Goal: Task Accomplishment & Management: Manage account settings

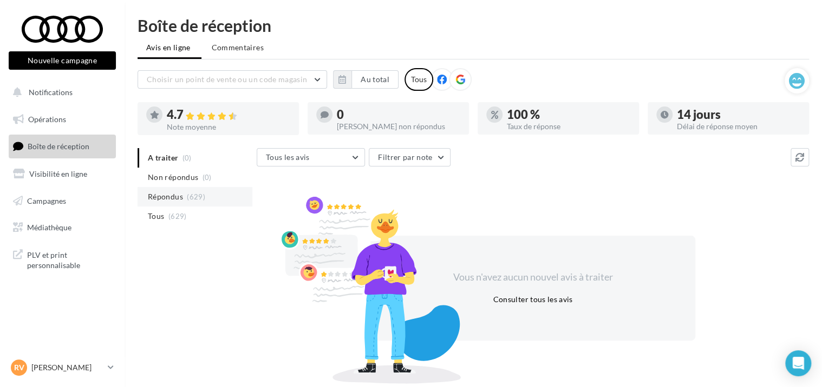
click at [183, 190] on li "Répondus (629)" at bounding box center [194, 196] width 115 height 19
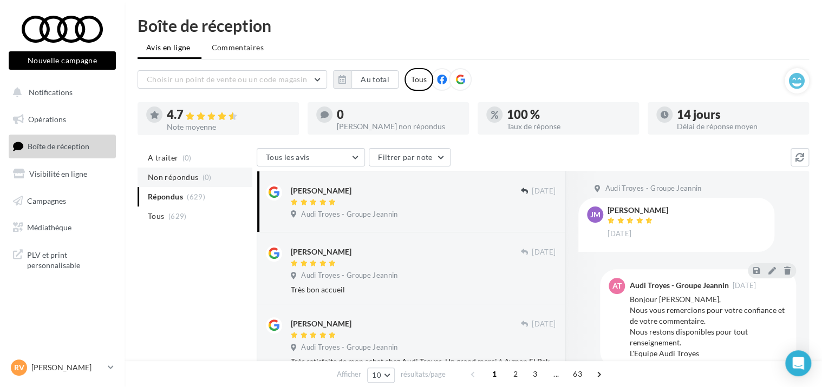
click at [178, 180] on span "Non répondus" at bounding box center [173, 177] width 50 height 11
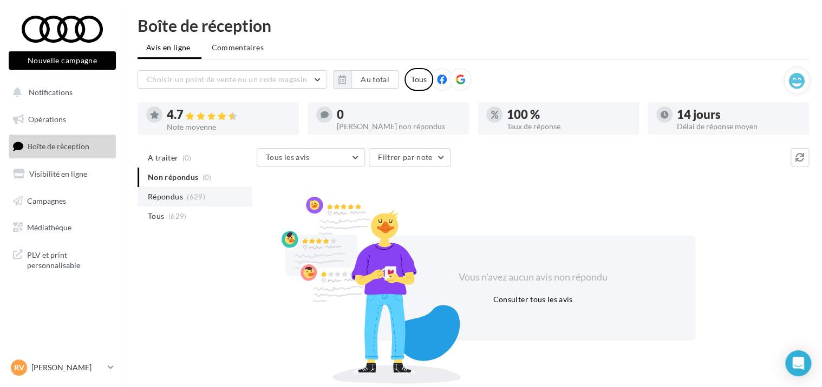
click at [175, 197] on span "Répondus" at bounding box center [165, 197] width 35 height 11
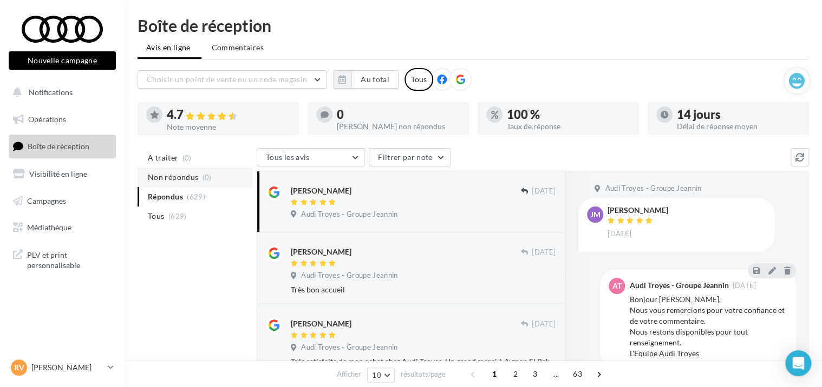
click at [180, 173] on span "Non répondus" at bounding box center [173, 177] width 50 height 11
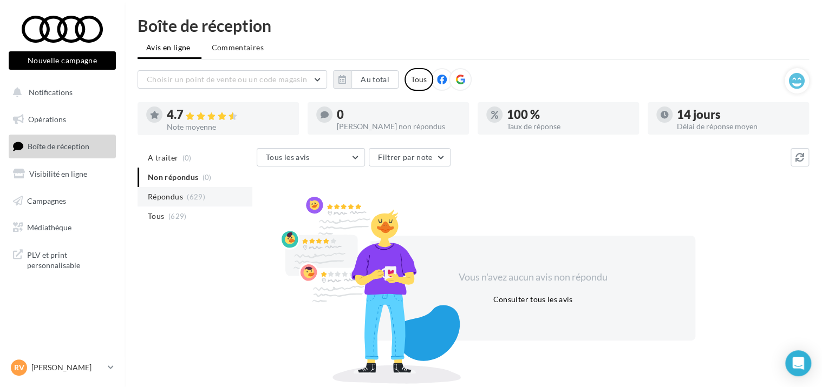
click at [172, 199] on span "Répondus" at bounding box center [165, 197] width 35 height 11
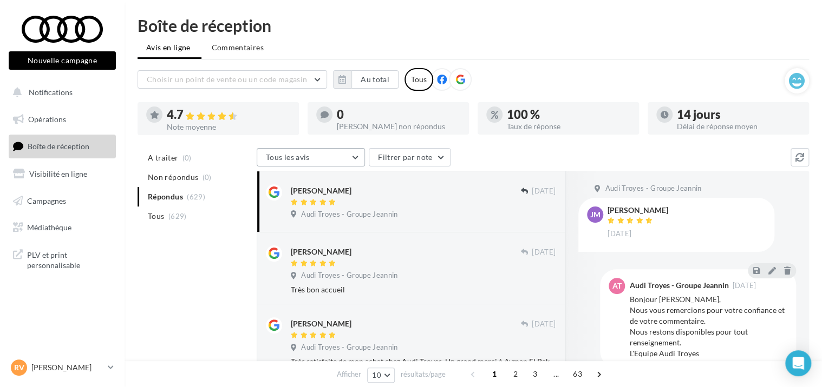
click at [326, 157] on button "Tous les avis" at bounding box center [311, 157] width 108 height 18
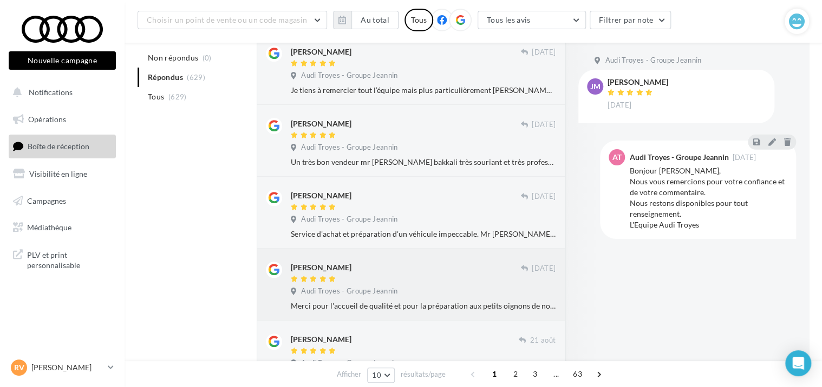
scroll to position [379, 0]
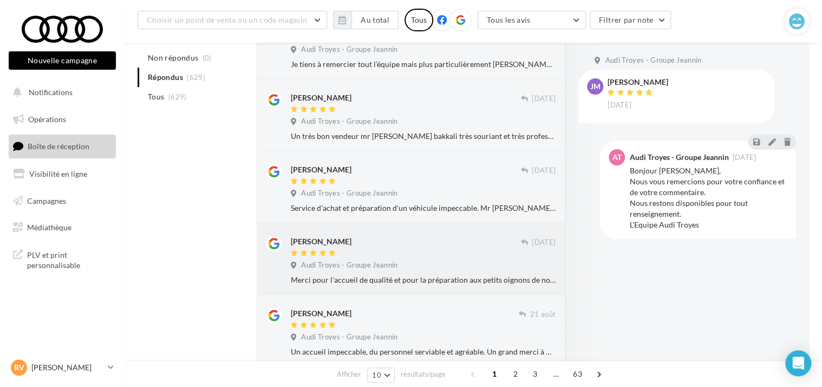
click at [462, 282] on div "Merci pour l'accueil de qualité et pour la préparation aux petits oignons de no…" at bounding box center [423, 280] width 265 height 11
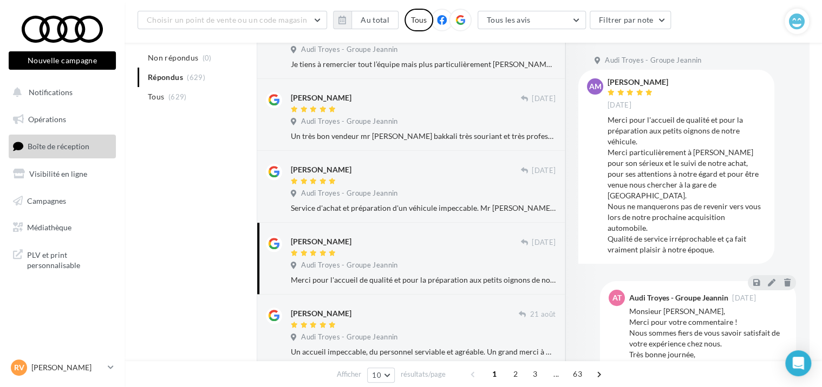
scroll to position [487, 0]
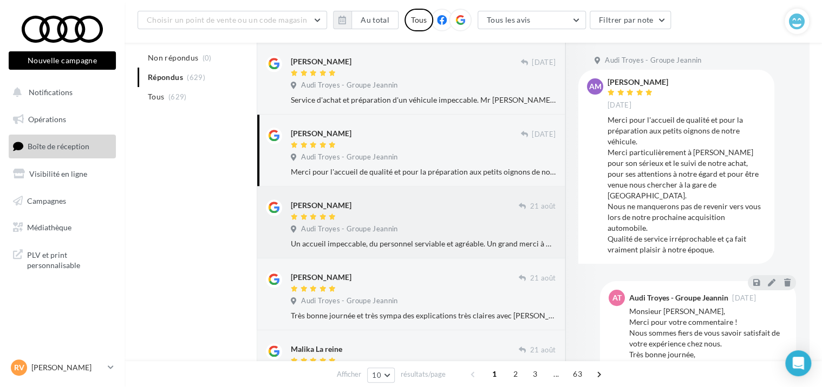
click at [393, 246] on div "Un accueil impeccable, du personnel serviable et agréable. Un grand merci à Mr …" at bounding box center [423, 244] width 265 height 11
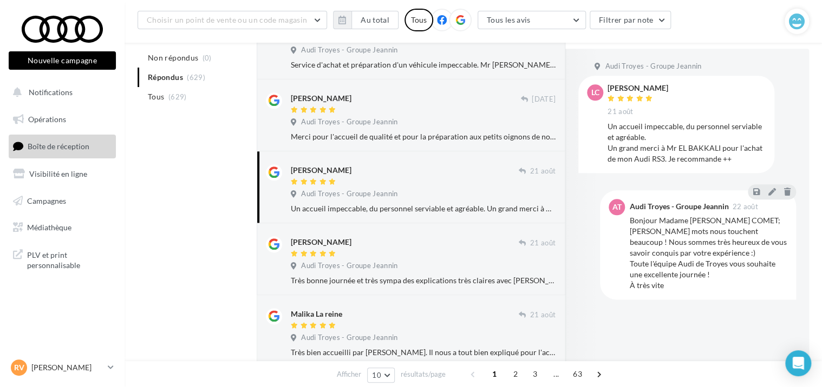
scroll to position [541, 0]
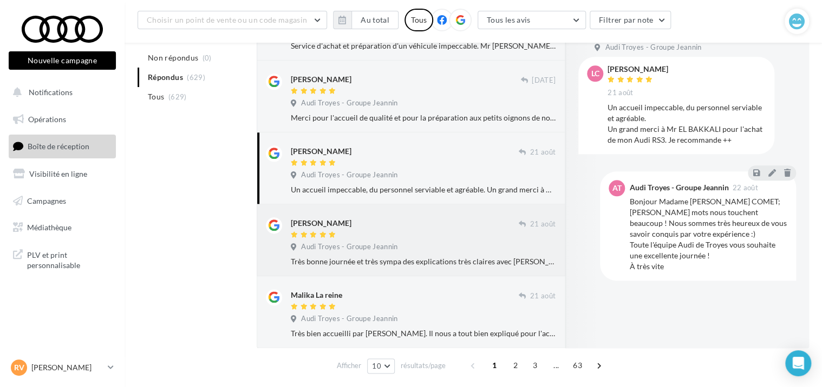
click at [445, 247] on div "Audi Troyes - Groupe Jeannin" at bounding box center [423, 248] width 265 height 12
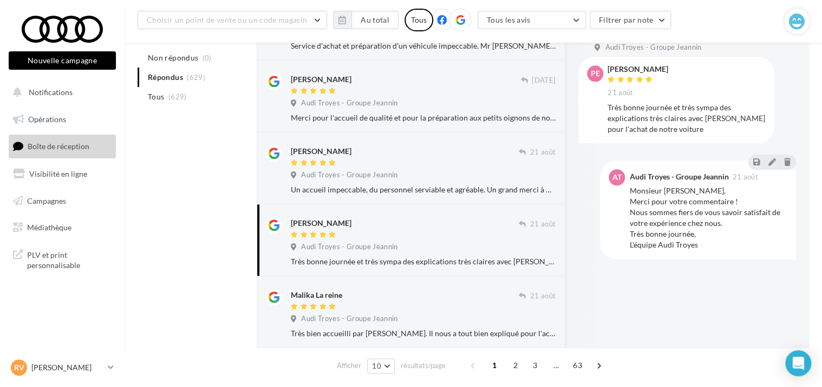
scroll to position [579, 0]
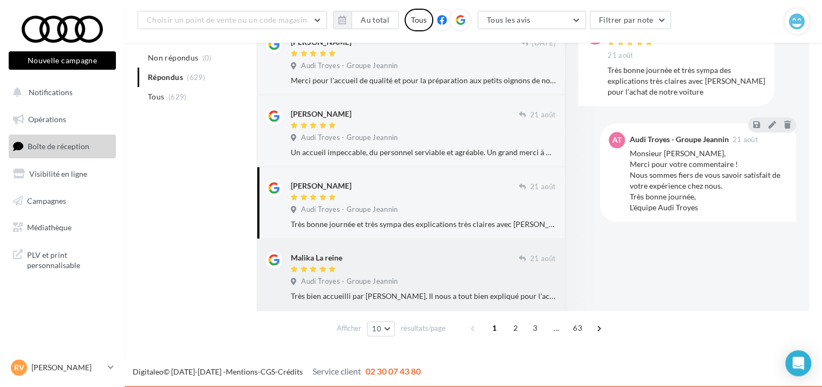
click at [448, 260] on div "Malika La reine" at bounding box center [405, 257] width 228 height 11
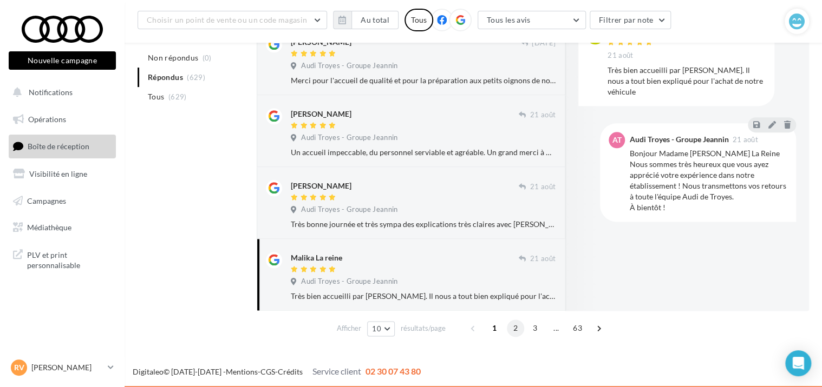
click at [515, 325] on span "2" at bounding box center [515, 328] width 17 height 17
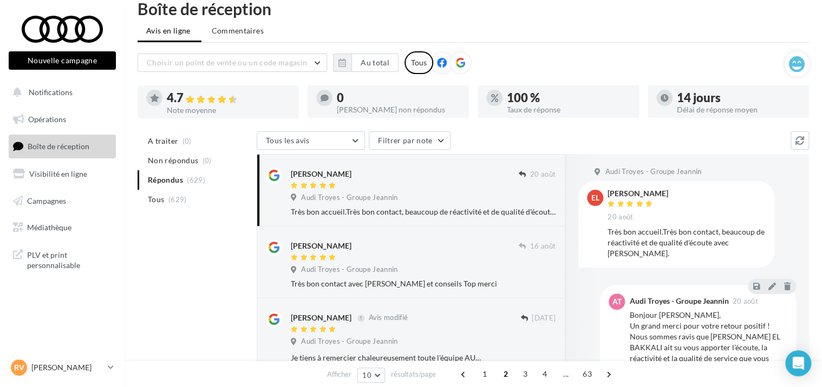
scroll to position [0, 0]
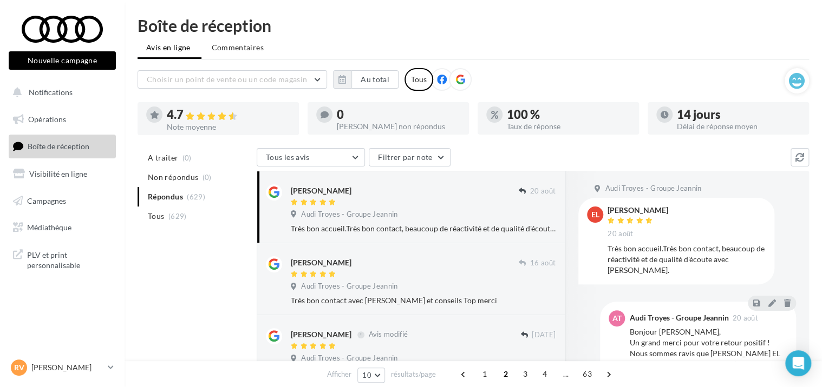
click at [415, 218] on div "Audi Troyes - Groupe Jeannin" at bounding box center [423, 216] width 265 height 12
click at [419, 275] on div at bounding box center [405, 275] width 228 height 9
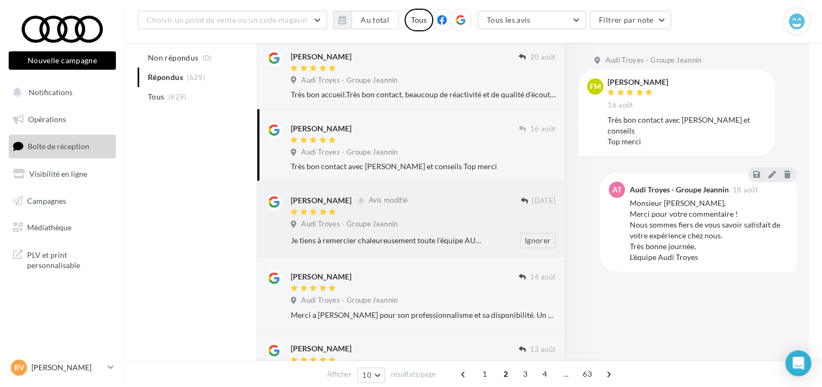
scroll to position [162, 0]
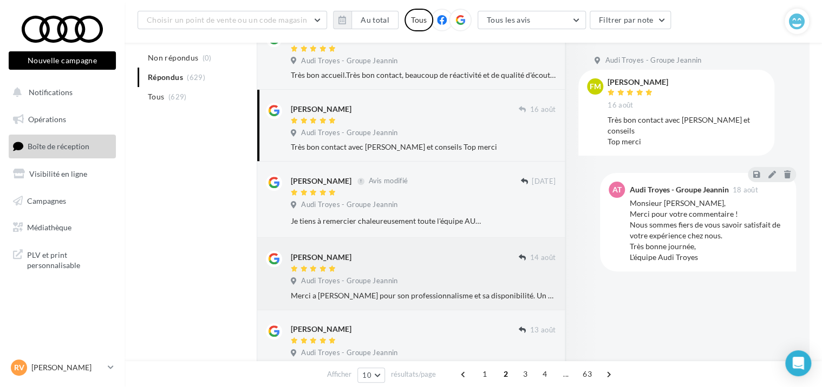
click at [428, 275] on div "[PERSON_NAME] [DATE] Audi Troyes - Groupe Jeannin Merci a [PERSON_NAME] pour so…" at bounding box center [423, 276] width 265 height 50
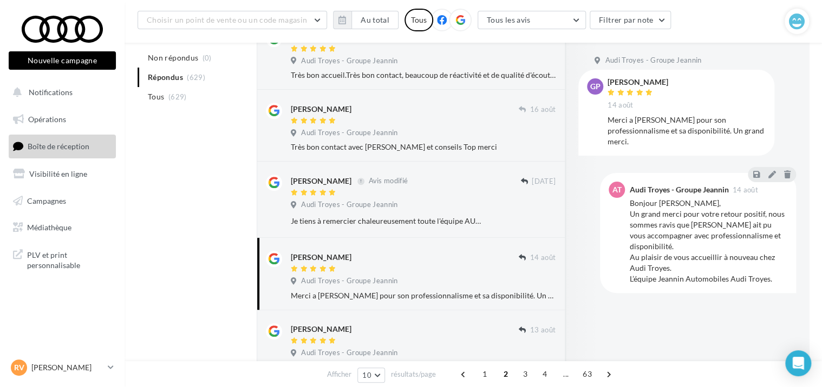
scroll to position [216, 0]
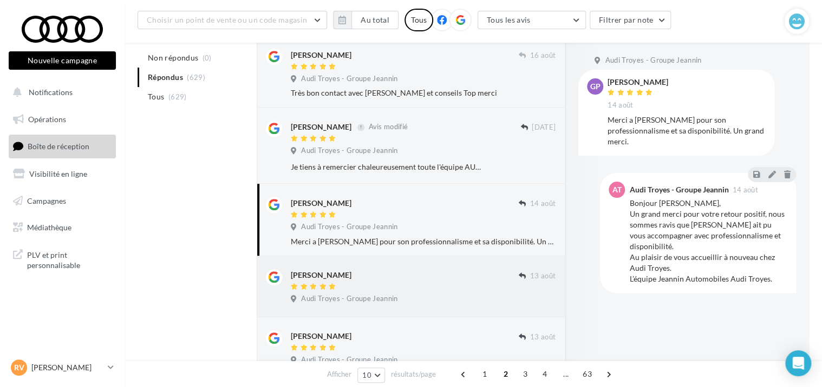
click at [416, 296] on div "Audi Troyes - Groupe Jeannin" at bounding box center [423, 300] width 265 height 12
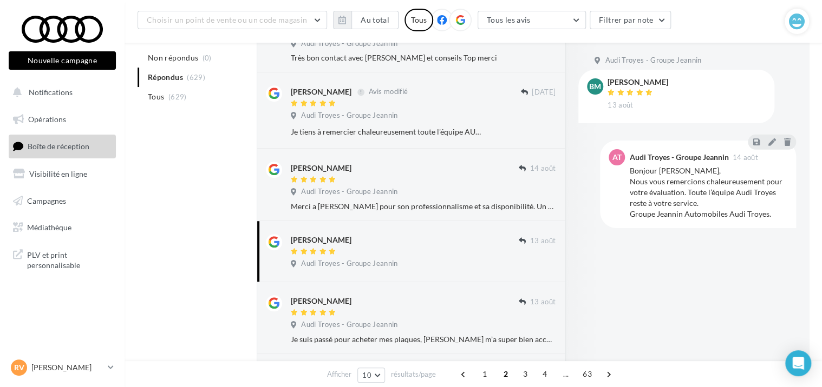
scroll to position [271, 0]
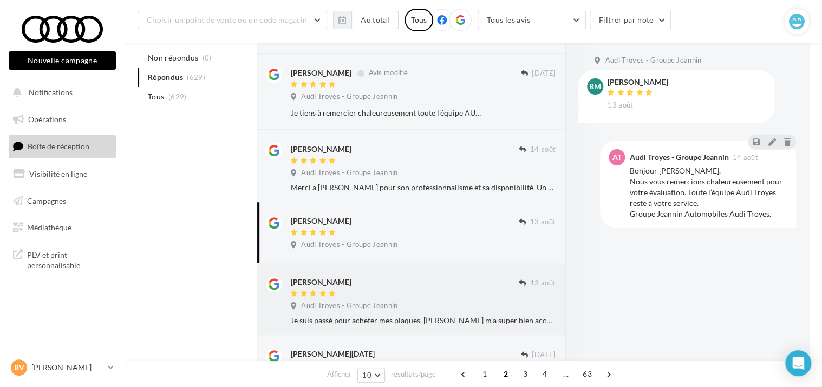
click at [405, 288] on div "[PERSON_NAME]" at bounding box center [405, 288] width 228 height 23
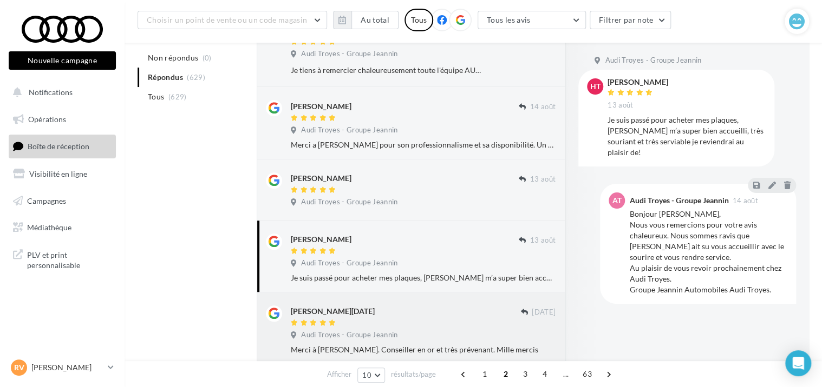
scroll to position [379, 0]
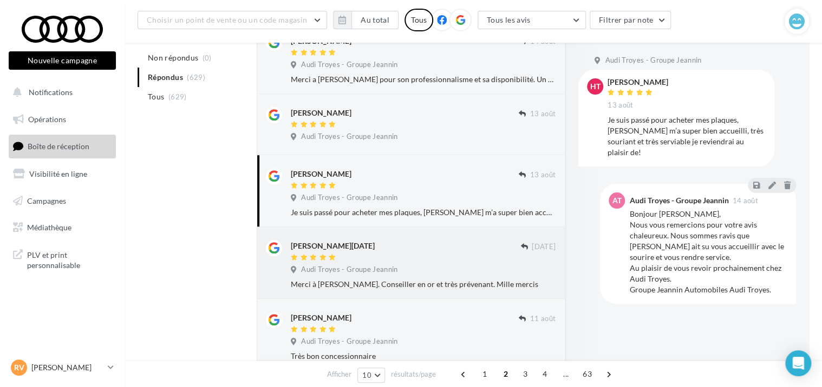
click at [410, 247] on div "[PERSON_NAME][DATE]" at bounding box center [405, 245] width 229 height 11
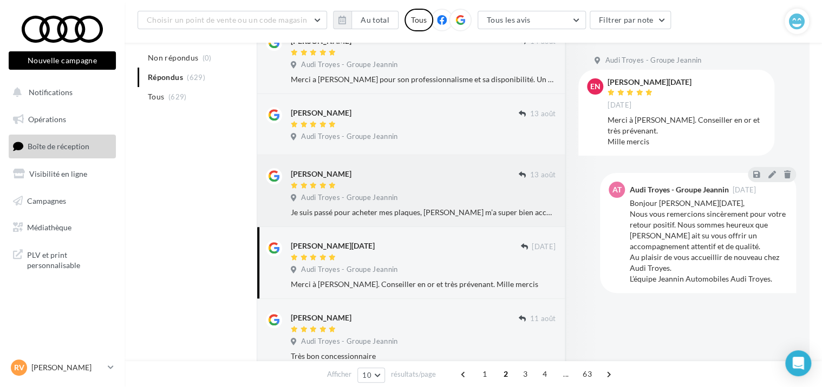
click at [412, 193] on div "Audi Troyes - Groupe Jeannin" at bounding box center [423, 199] width 265 height 12
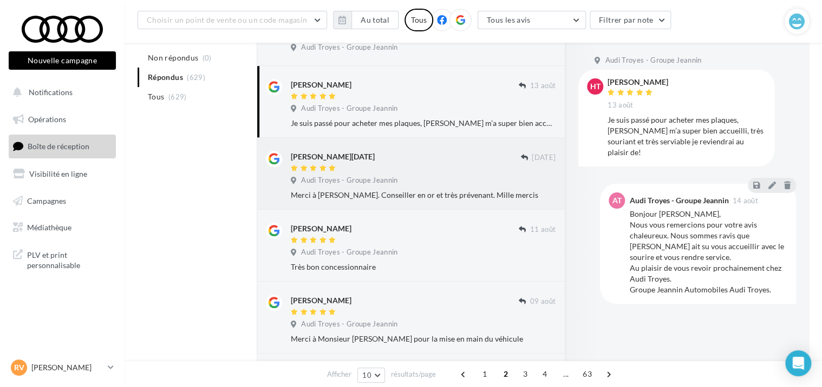
scroll to position [487, 0]
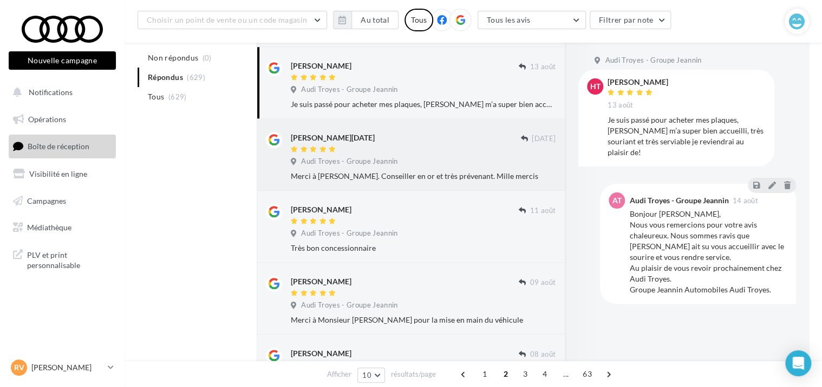
click at [386, 149] on div at bounding box center [405, 150] width 229 height 9
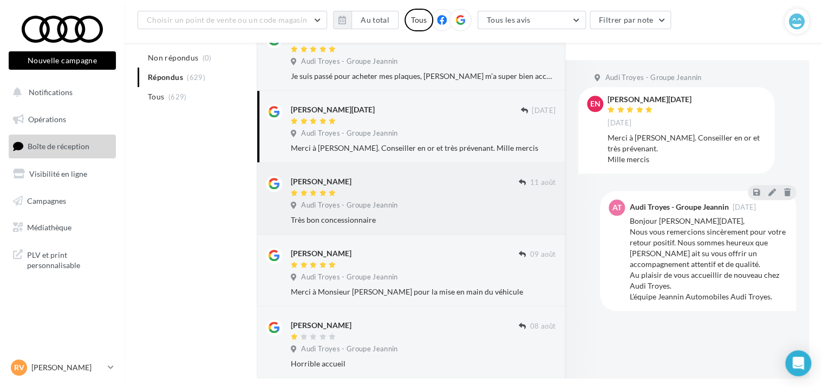
scroll to position [541, 0]
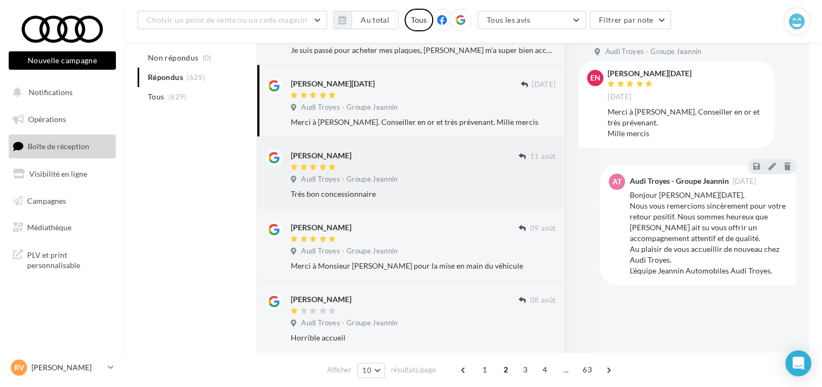
click at [442, 173] on div "[PERSON_NAME] [DATE] Audi Troyes - Groupe Jeannin Très bon concessionnaire" at bounding box center [423, 175] width 265 height 50
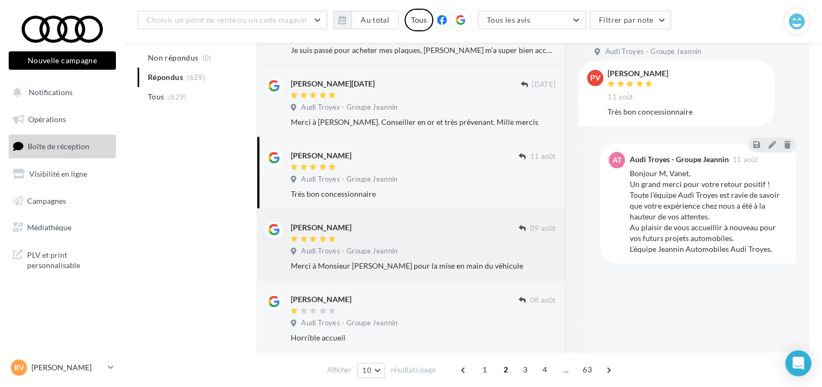
click at [415, 243] on div at bounding box center [405, 239] width 228 height 9
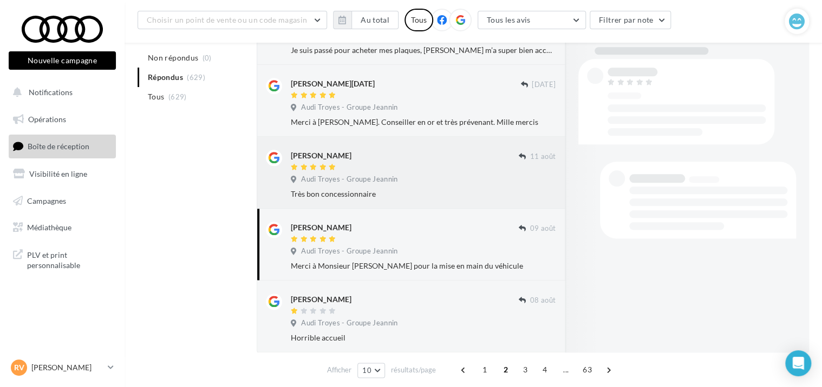
click at [417, 187] on div "[PERSON_NAME] [DATE] Audi Troyes - Groupe Jeannin Très bon concessionnaire" at bounding box center [423, 175] width 265 height 50
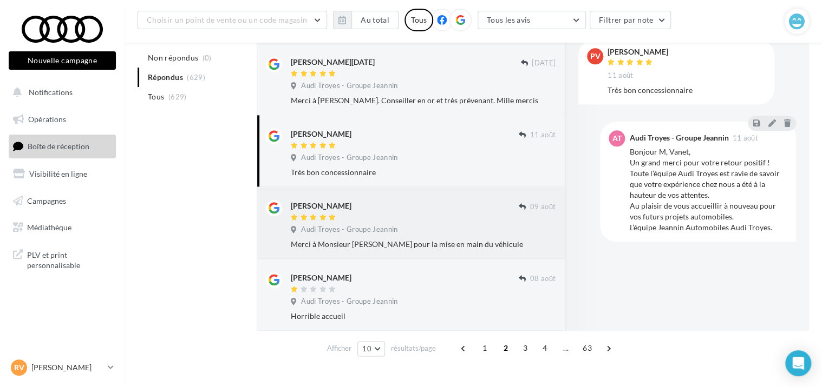
scroll to position [583, 0]
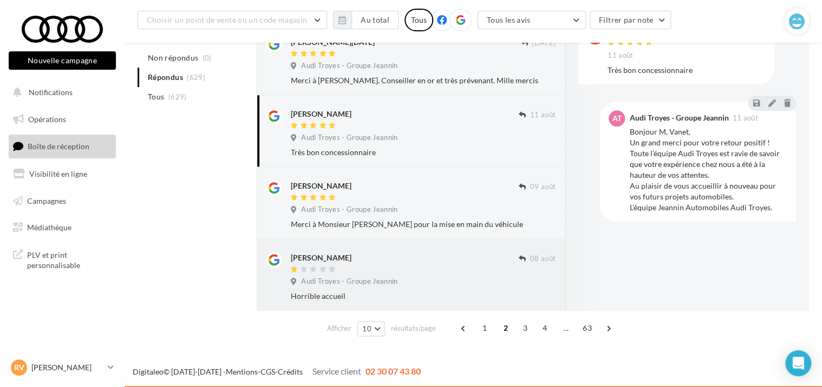
click at [430, 255] on div "[PERSON_NAME]" at bounding box center [405, 257] width 228 height 11
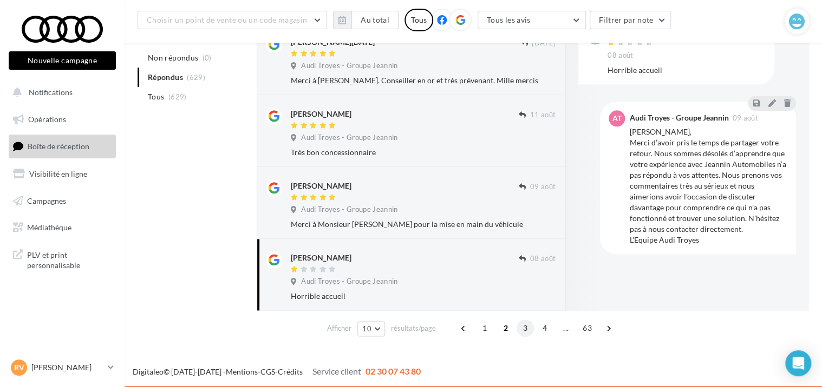
click at [524, 330] on span "3" at bounding box center [524, 328] width 17 height 17
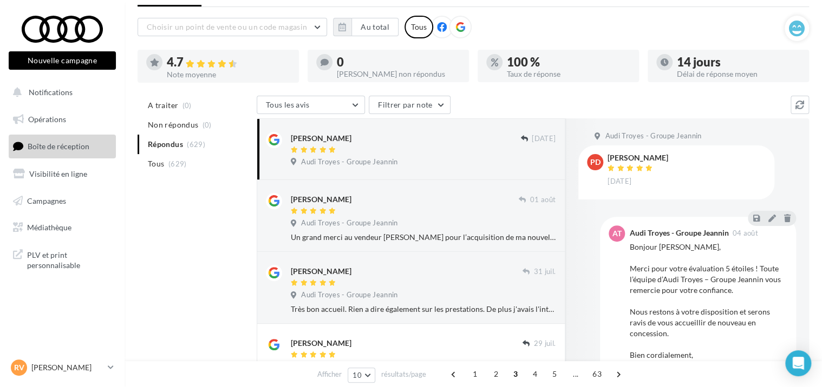
scroll to position [0, 0]
